Goal: Task Accomplishment & Management: Use online tool/utility

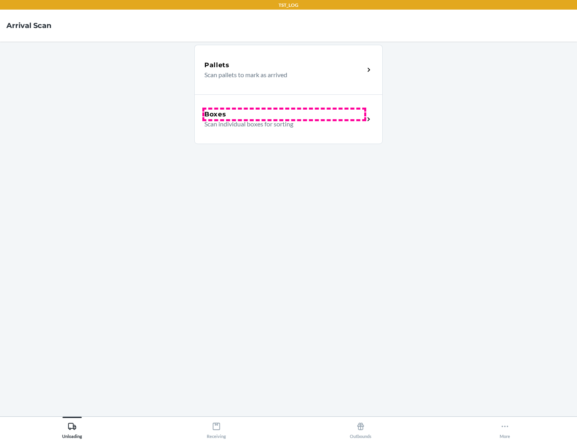
click at [284, 115] on div "Boxes" at bounding box center [284, 115] width 160 height 10
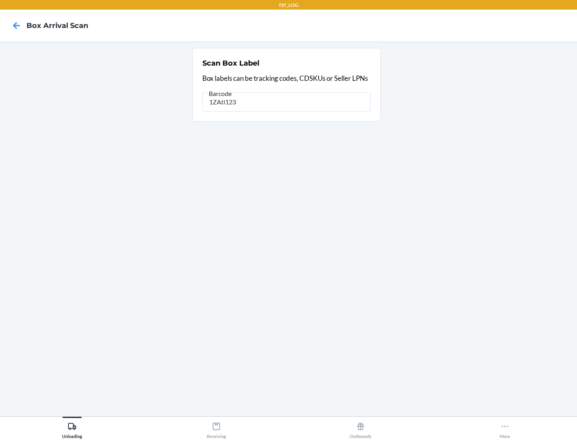
type input "1ZAti123"
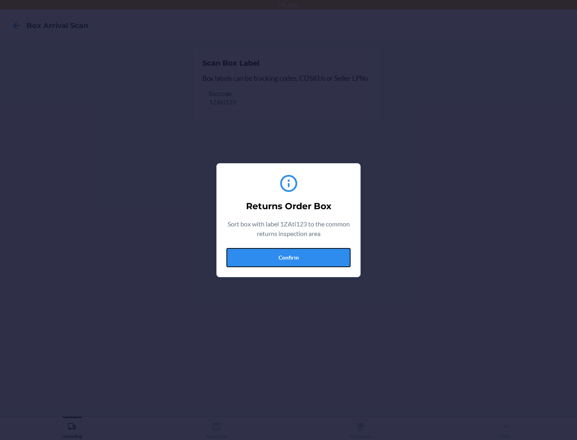
click at [288, 257] on button "Confirm" at bounding box center [288, 257] width 124 height 19
